Goal: Find specific page/section: Find specific page/section

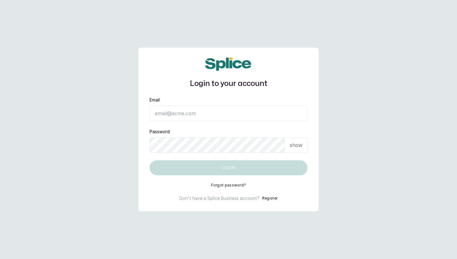
type input "ooyinda@yahoo.co.uk"
click at [299, 145] on p "show" at bounding box center [296, 144] width 13 height 7
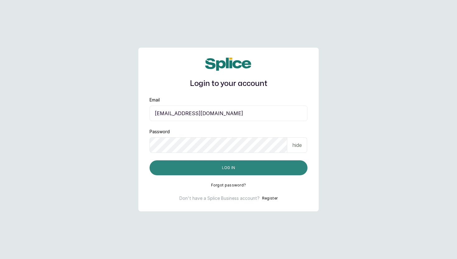
click at [255, 167] on button "Log in" at bounding box center [229, 167] width 158 height 15
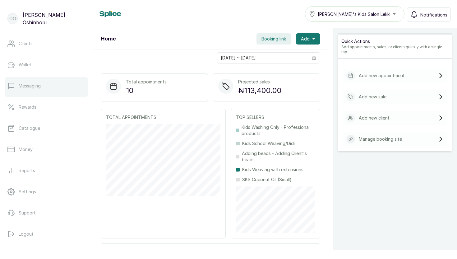
scroll to position [91, 0]
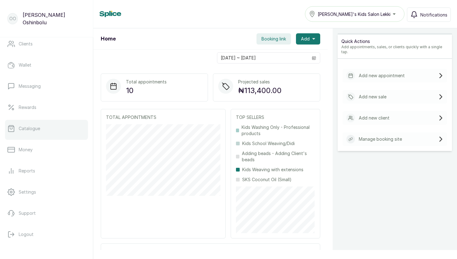
click at [25, 129] on p "Catalogue" at bounding box center [29, 128] width 21 height 6
